Goal: Task Accomplishment & Management: Manage account settings

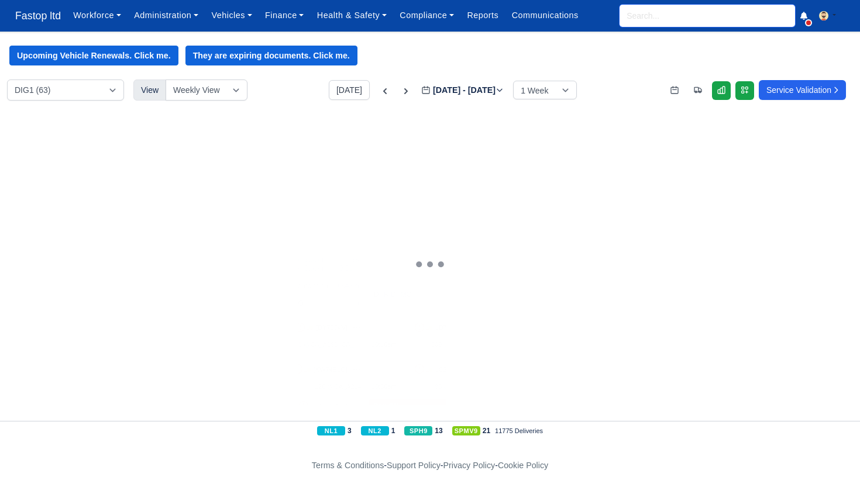
click at [631, 20] on input "search" at bounding box center [708, 16] width 176 height 22
type input "denz"
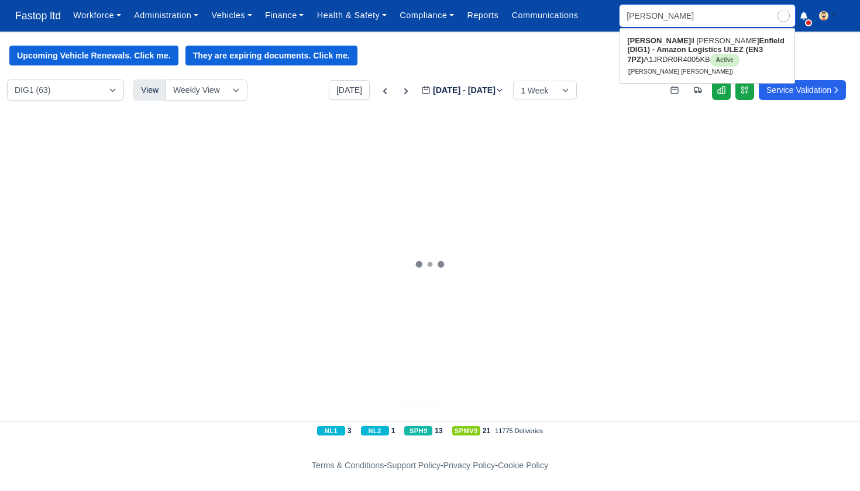
type input "denzil Nana Sarpong"
type input "denzil"
type input "denzil Nana Sarpong"
type input "Denzil"
drag, startPoint x: 631, startPoint y: 22, endPoint x: 632, endPoint y: 55, distance: 32.8
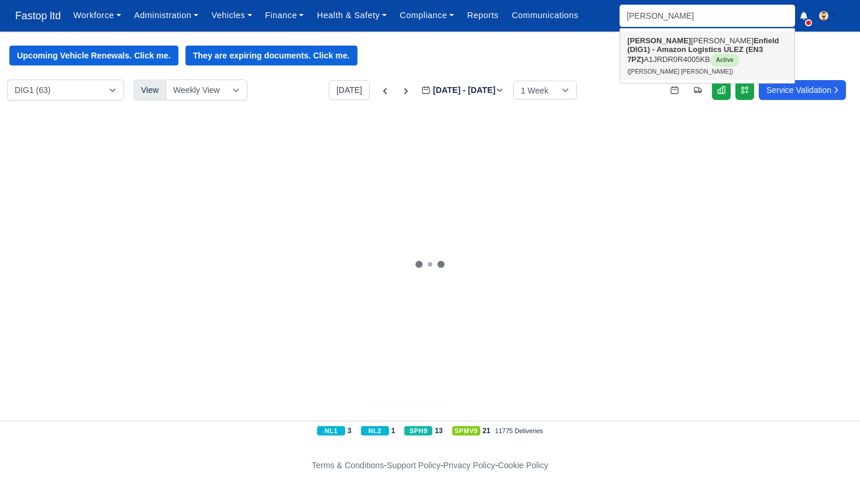
click at [632, 55] on link "Denzil Nana Sarpong Enfield (DIG1) - Amazon Logistics ULEZ (EN3 7PZ) A1JRDR0R40…" at bounding box center [707, 56] width 174 height 49
type input "[PERSON_NAME] [PERSON_NAME]"
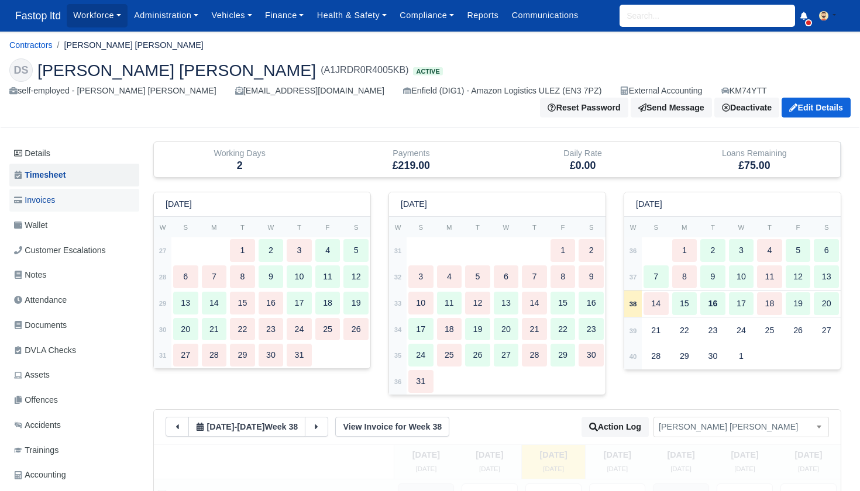
click at [47, 202] on span "Invoices" at bounding box center [34, 200] width 41 height 13
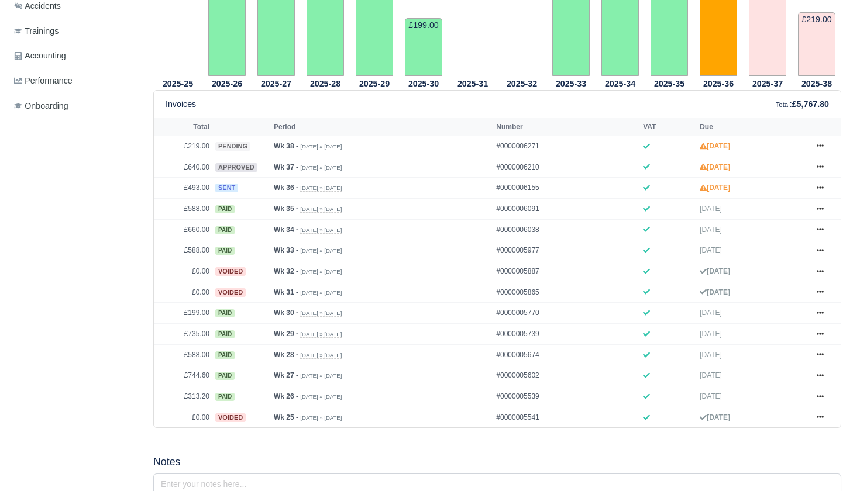
scroll to position [417, 0]
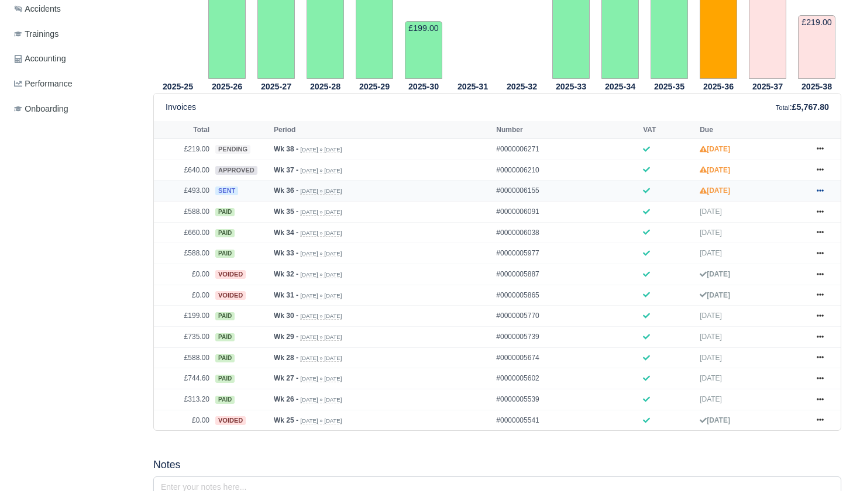
click at [819, 194] on icon at bounding box center [820, 190] width 7 height 7
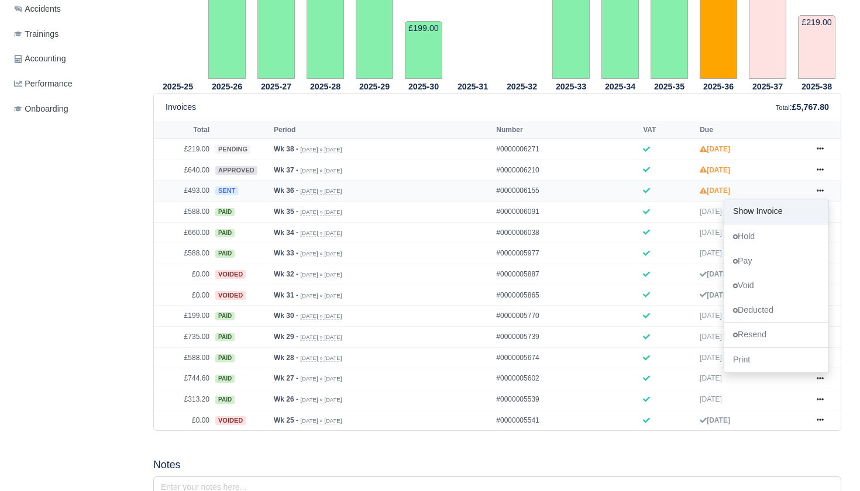
click at [785, 224] on link "Show Invoice" at bounding box center [776, 212] width 104 height 25
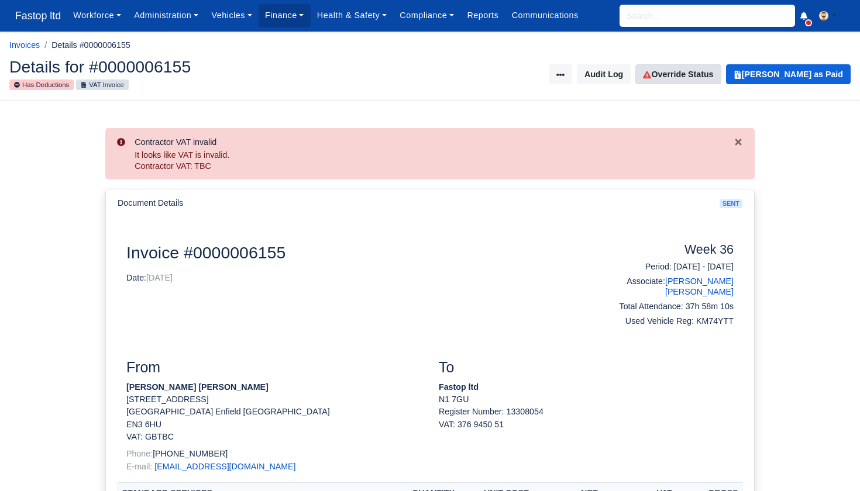
click at [714, 77] on link "Override Status" at bounding box center [677, 74] width 85 height 20
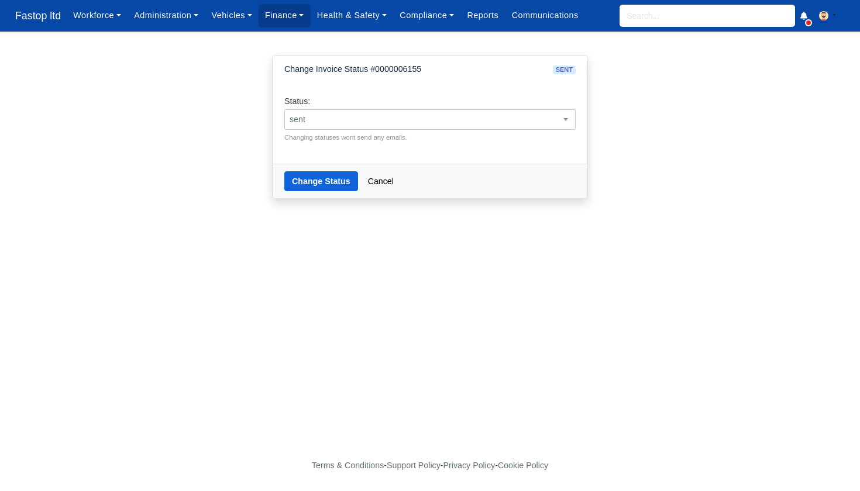
click at [564, 112] on span at bounding box center [566, 119] width 12 height 15
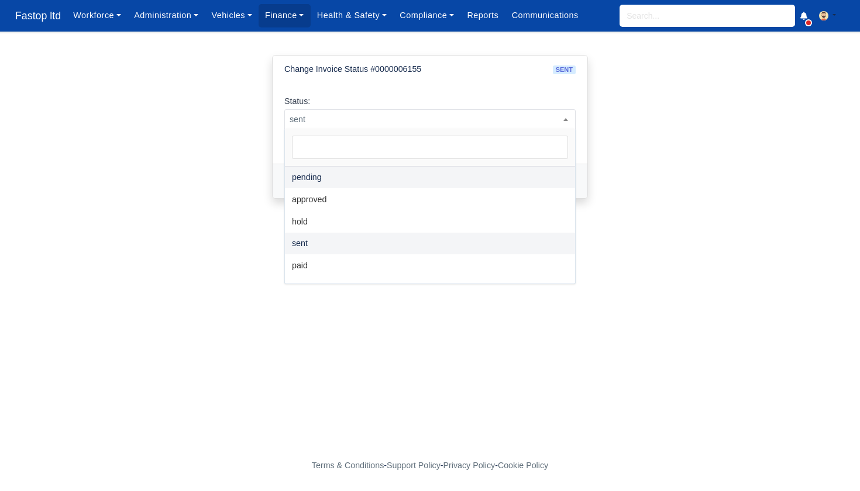
select select "pending"
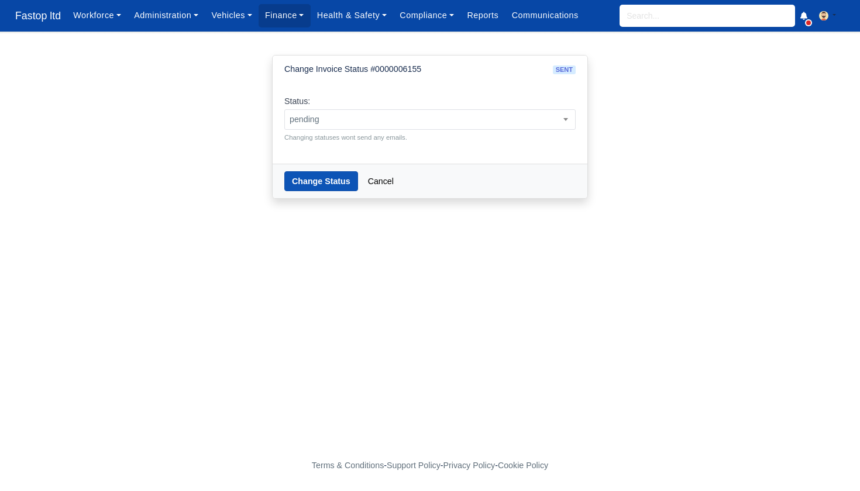
click at [332, 181] on button "Change Status" at bounding box center [321, 181] width 74 height 20
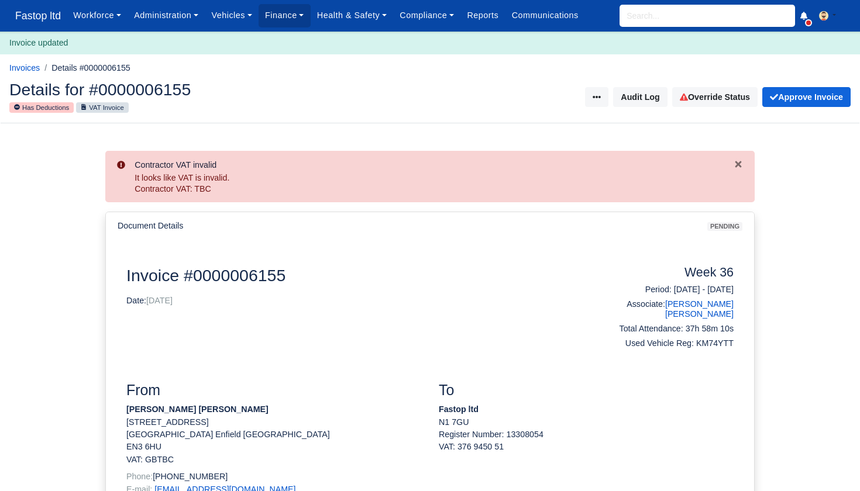
click at [667, 7] on input "search" at bounding box center [708, 16] width 176 height 22
type input "[PERSON_NAME]"
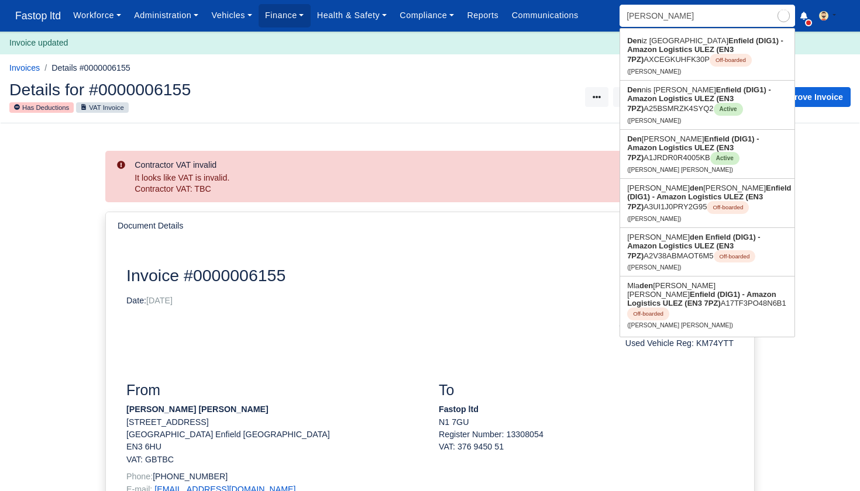
type input "denzil Nana Sarpong"
type input "denzil"
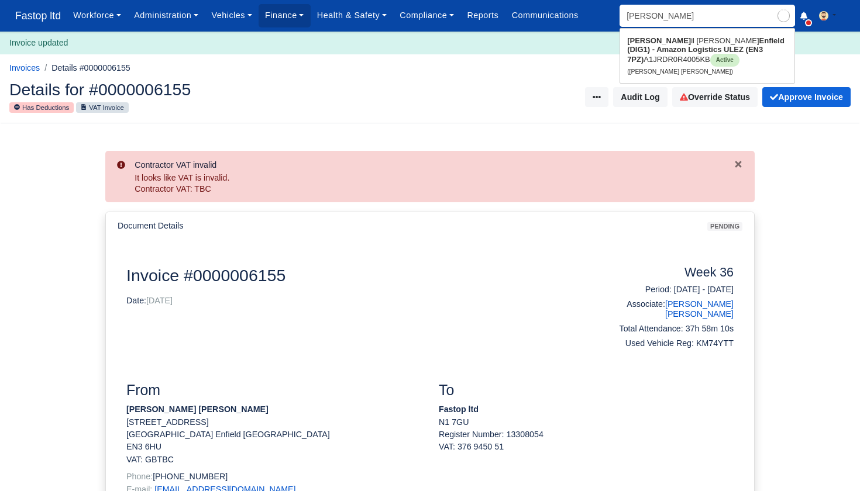
type input "denzil Nana Sarpong"
type input "Denzil"
drag, startPoint x: 667, startPoint y: 7, endPoint x: 661, endPoint y: 60, distance: 53.0
click at [661, 60] on link "Denzil Nana Sarpong Enfield (DIG1) - Amazon Logistics ULEZ (EN3 7PZ) A1JRDR0R40…" at bounding box center [707, 56] width 174 height 49
type input "[PERSON_NAME] [PERSON_NAME]"
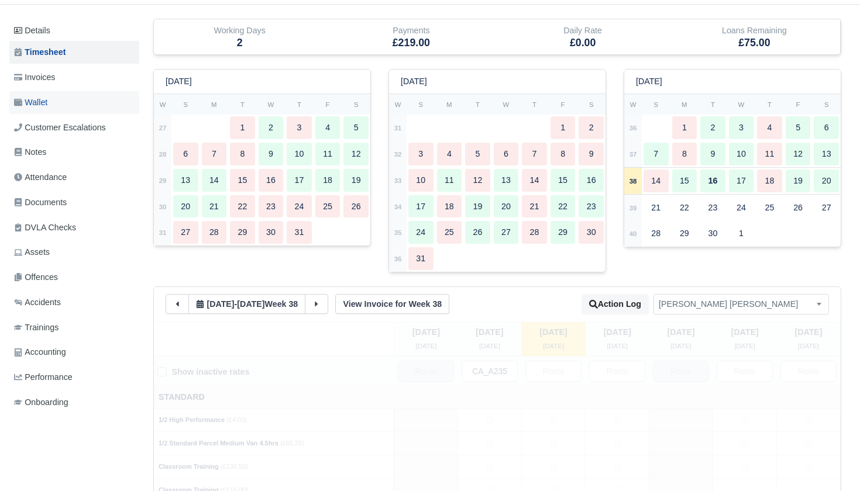
scroll to position [119, 0]
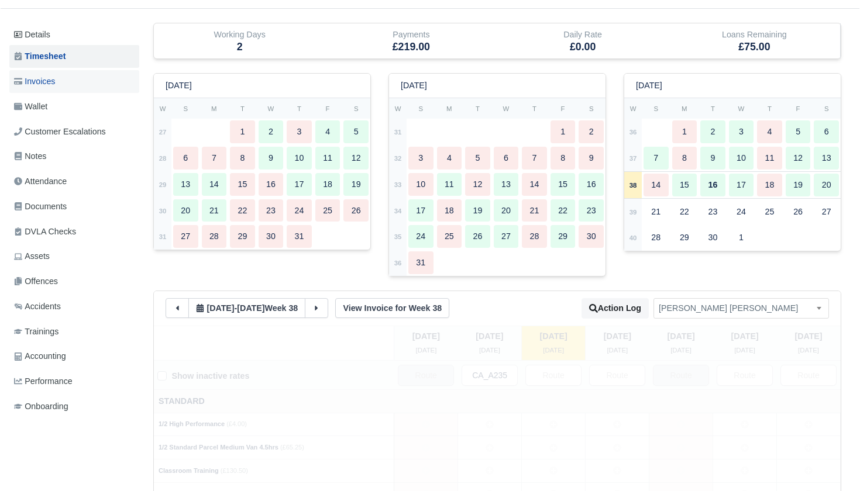
click at [48, 80] on span "Invoices" at bounding box center [34, 81] width 41 height 13
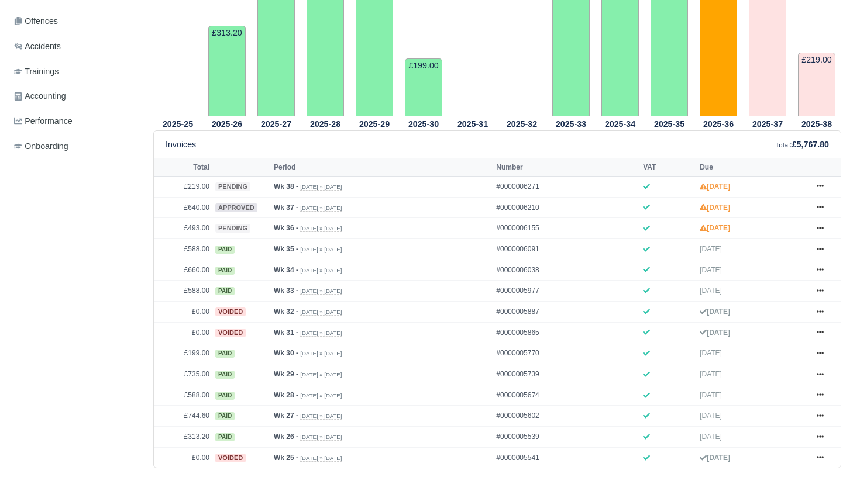
scroll to position [395, 0]
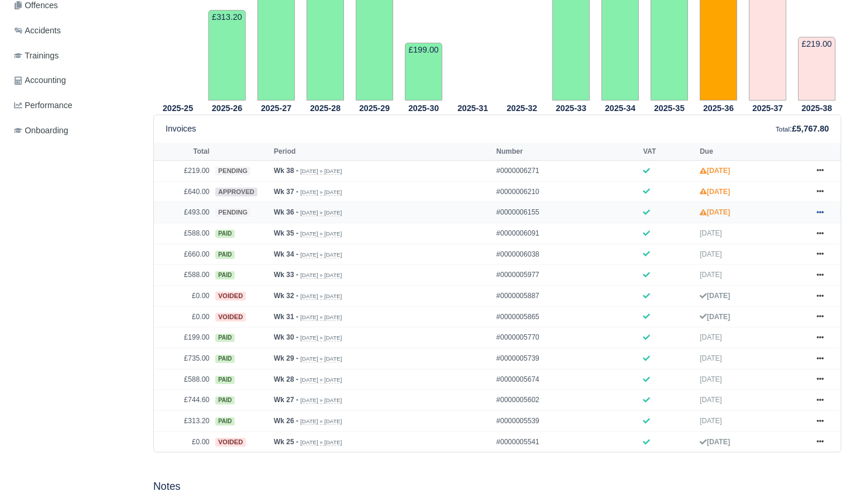
click at [821, 214] on icon at bounding box center [820, 212] width 7 height 2
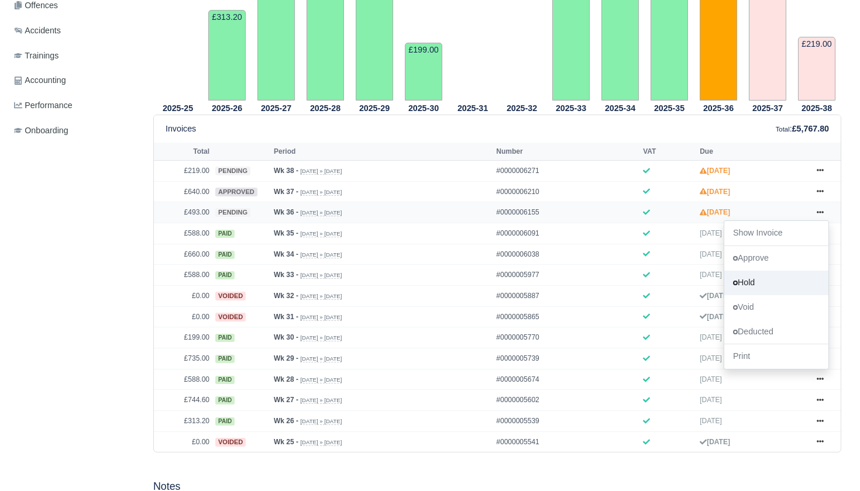
click at [759, 295] on link "Hold" at bounding box center [776, 283] width 104 height 25
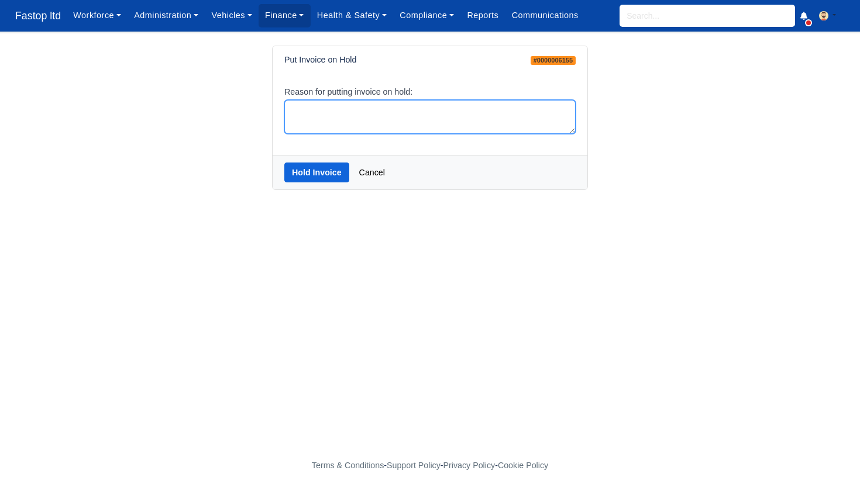
click at [418, 110] on textarea "Reason for putting invoice on hold:" at bounding box center [429, 117] width 291 height 35
type textarea "hold"
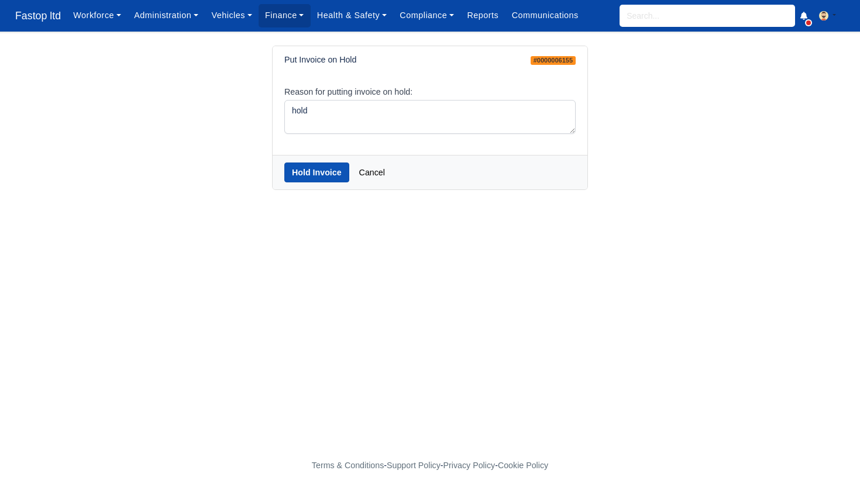
click at [312, 167] on button "Hold Invoice" at bounding box center [316, 173] width 65 height 20
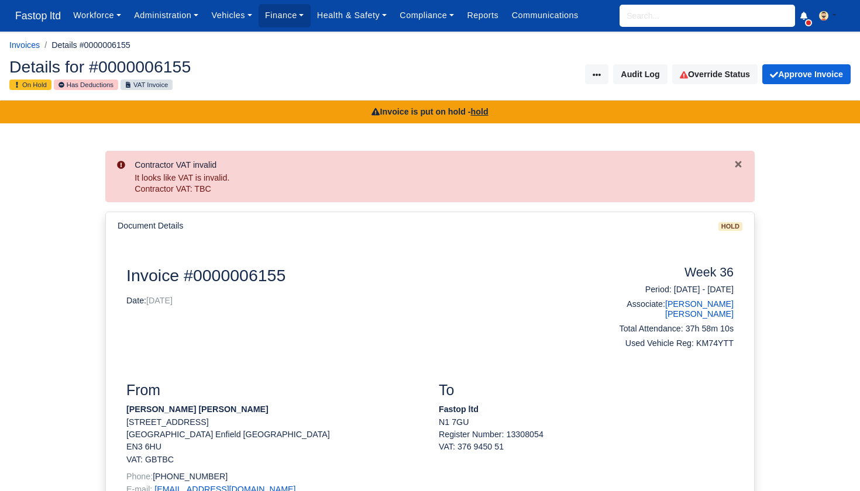
click at [638, 22] on input "search" at bounding box center [708, 16] width 176 height 22
type input "[PERSON_NAME]"
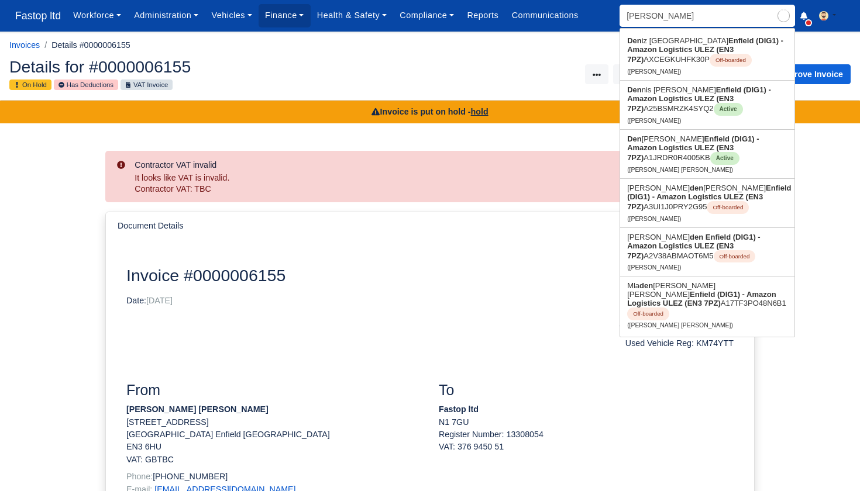
type input "[PERSON_NAME] [PERSON_NAME]"
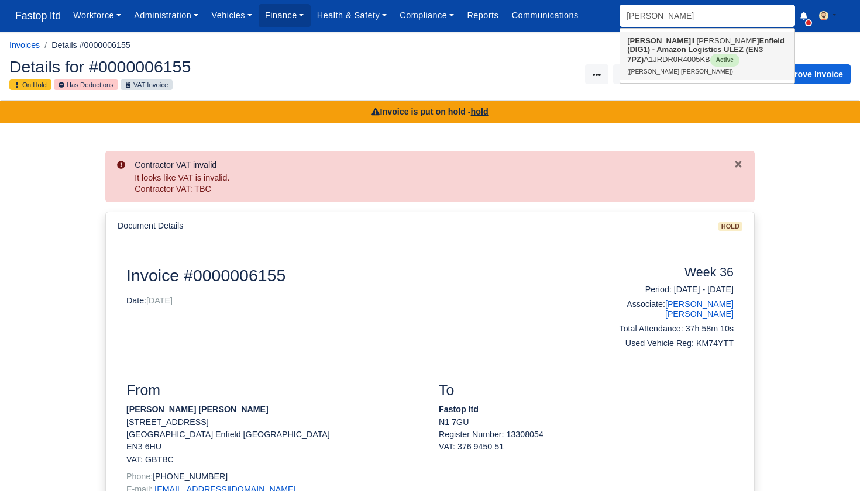
type input "dens"
drag, startPoint x: 646, startPoint y: 35, endPoint x: 651, endPoint y: 52, distance: 18.2
click at [651, 52] on strong "Enfield (DIG1) - Amazon Logistics ULEZ (EN3 7PZ)" at bounding box center [705, 49] width 157 height 27
type input "[PERSON_NAME] [PERSON_NAME]"
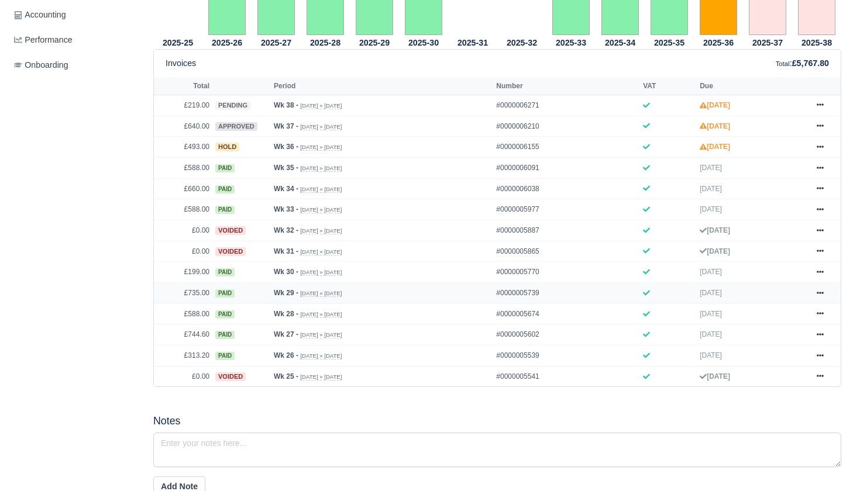
scroll to position [452, 0]
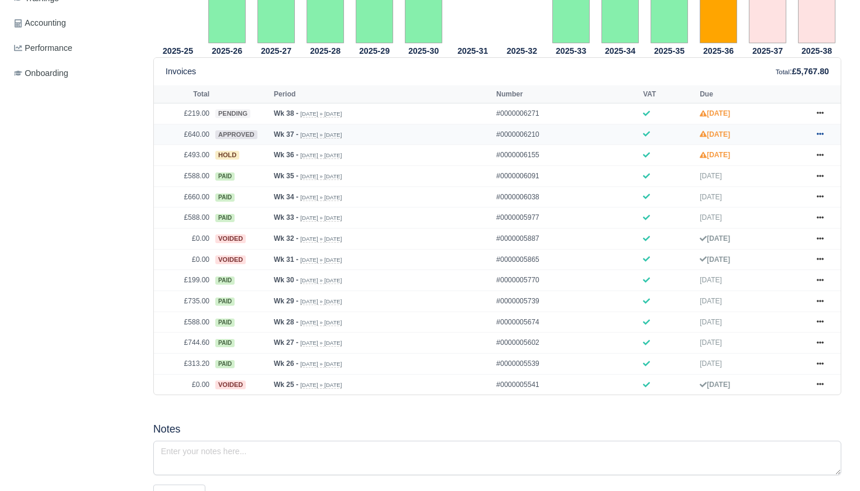
click at [820, 137] on icon at bounding box center [820, 133] width 7 height 7
click at [756, 217] on link "Hold" at bounding box center [776, 204] width 104 height 25
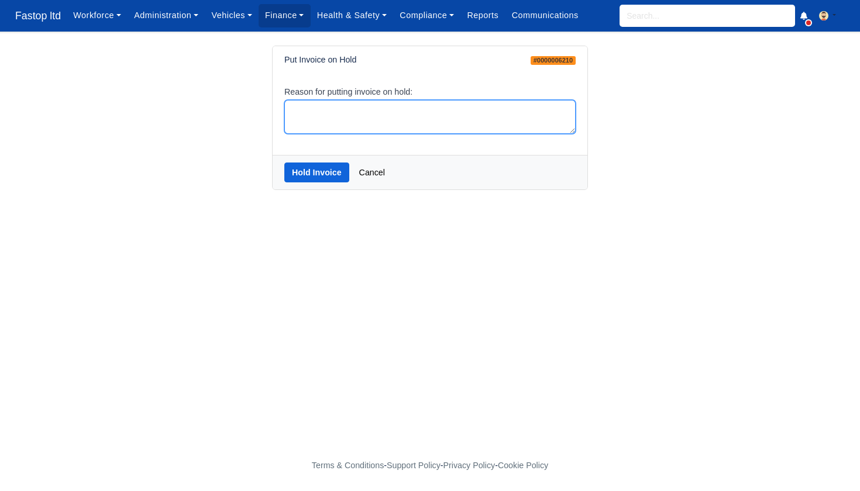
click at [428, 114] on textarea "Reason for putting invoice on hold:" at bounding box center [429, 117] width 291 height 35
type textarea "hold"
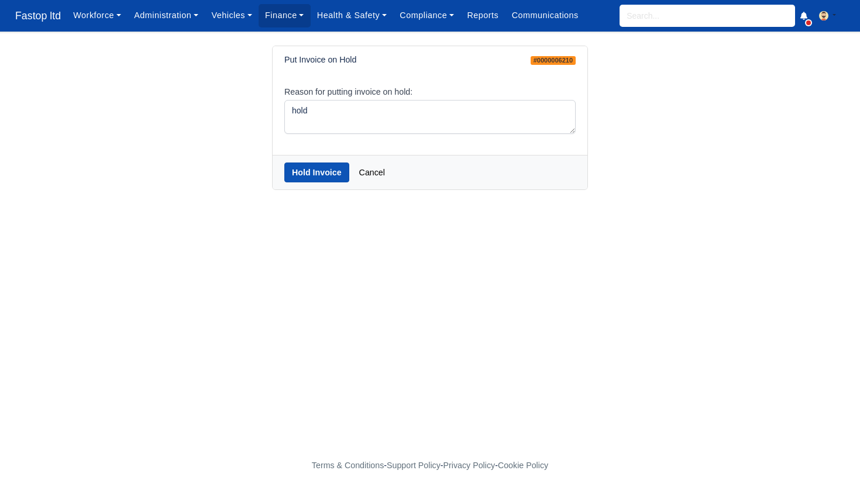
click at [321, 168] on button "Hold Invoice" at bounding box center [316, 173] width 65 height 20
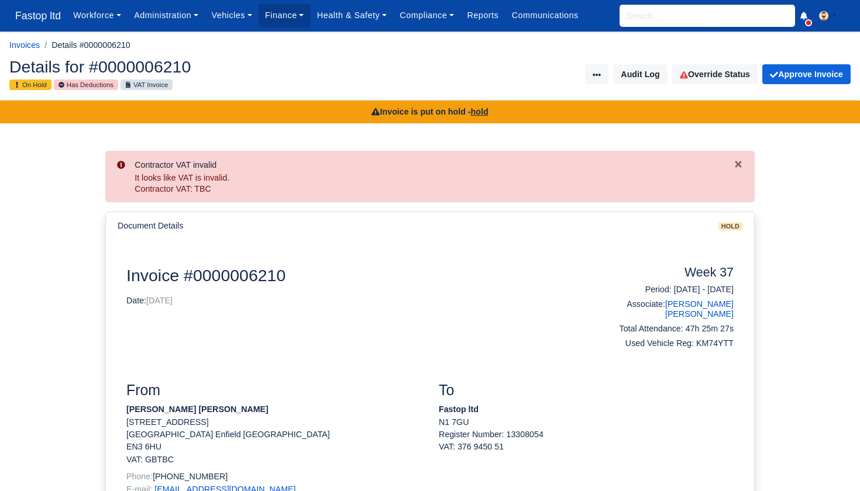
click at [662, 15] on input "search" at bounding box center [708, 16] width 176 height 22
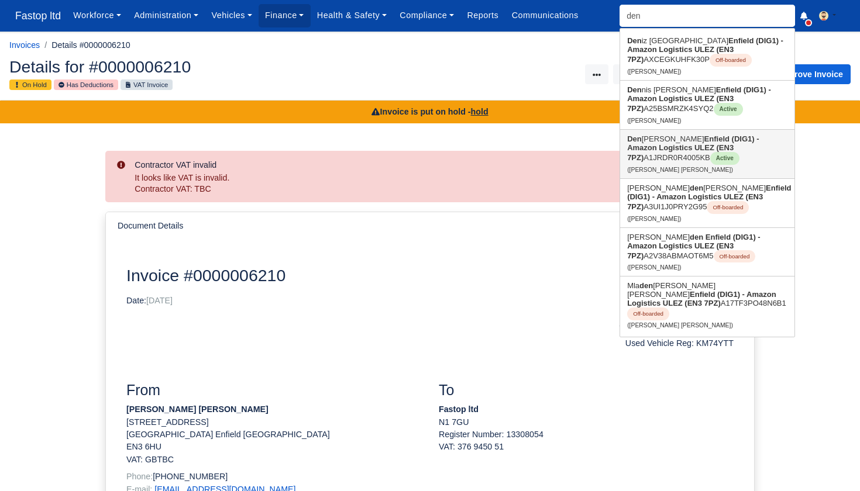
click at [671, 159] on link "Den zil [PERSON_NAME] (DIG1) - Amazon Logistics ULEZ (EN3 7PZ) A1JRDR0R4005KB A…" at bounding box center [707, 154] width 174 height 49
type input "[PERSON_NAME] [PERSON_NAME]"
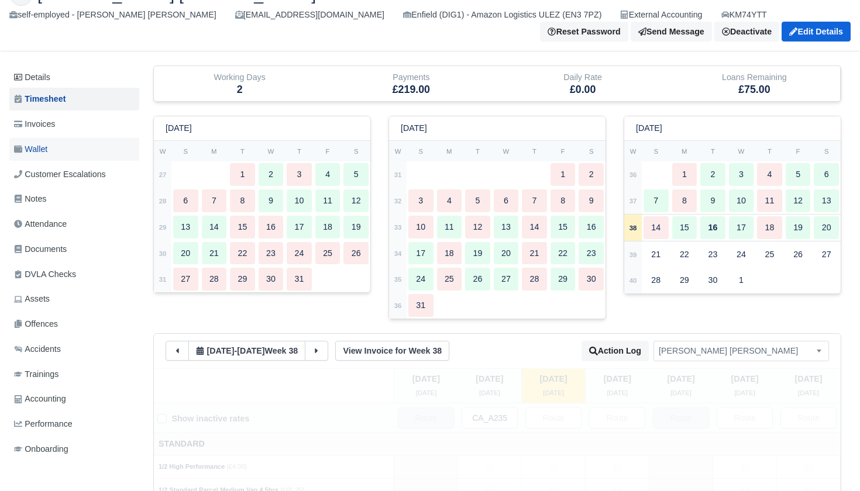
scroll to position [66, 0]
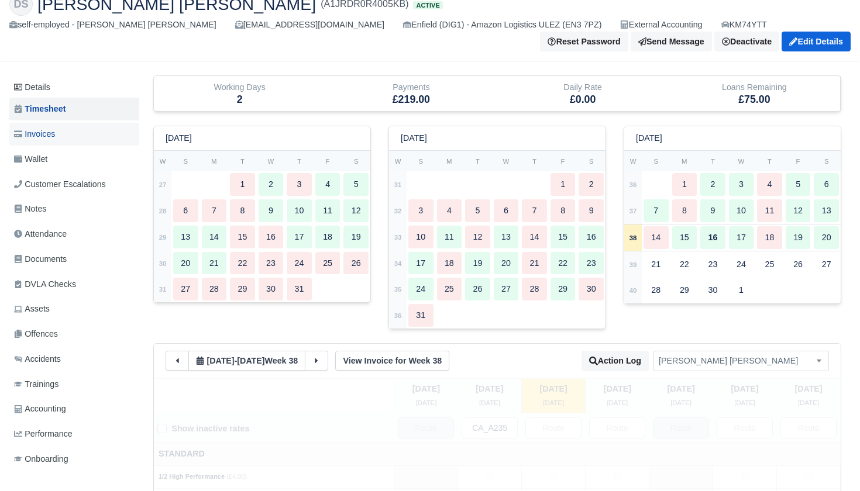
click at [48, 133] on span "Invoices" at bounding box center [34, 134] width 41 height 13
